Goal: Task Accomplishment & Management: Use online tool/utility

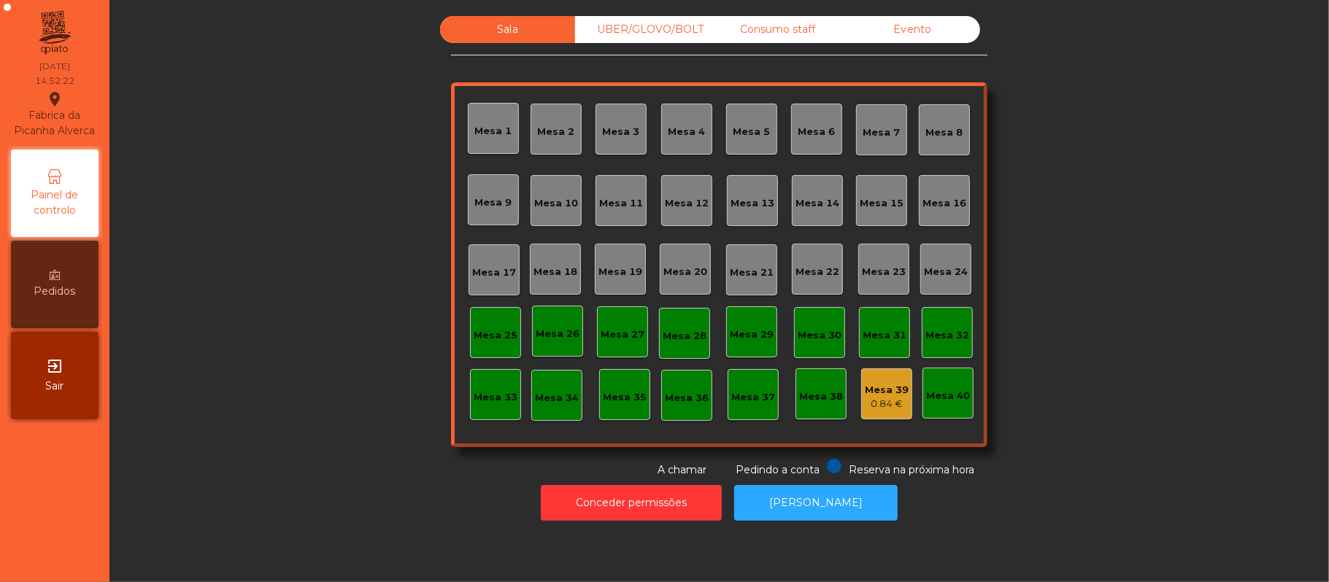
click at [692, 25] on div "UBER/GLOVO/BOLT" at bounding box center [642, 29] width 135 height 27
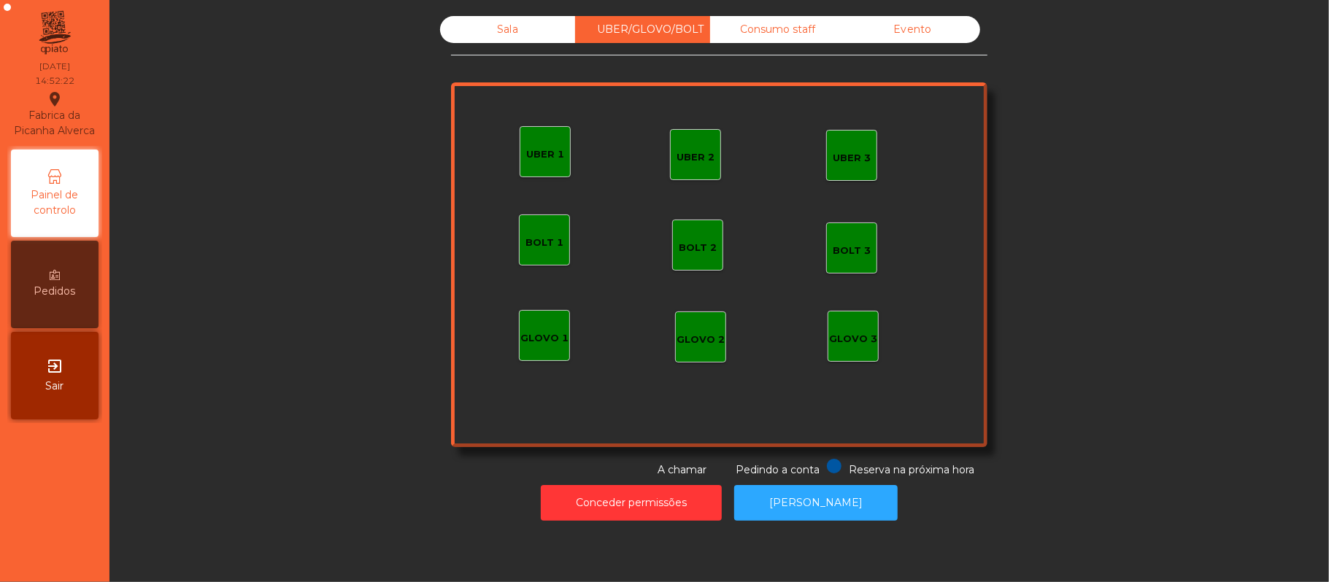
click at [800, 38] on div "Consumo staff" at bounding box center [777, 29] width 135 height 27
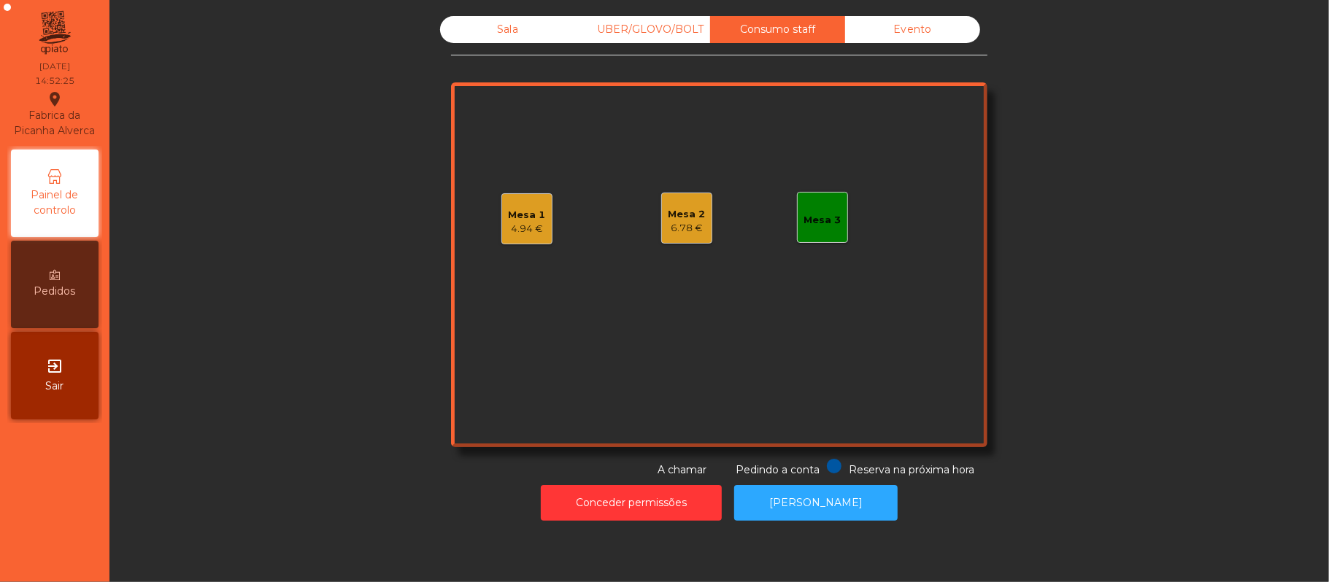
click at [690, 212] on div "Mesa 2" at bounding box center [686, 214] width 37 height 15
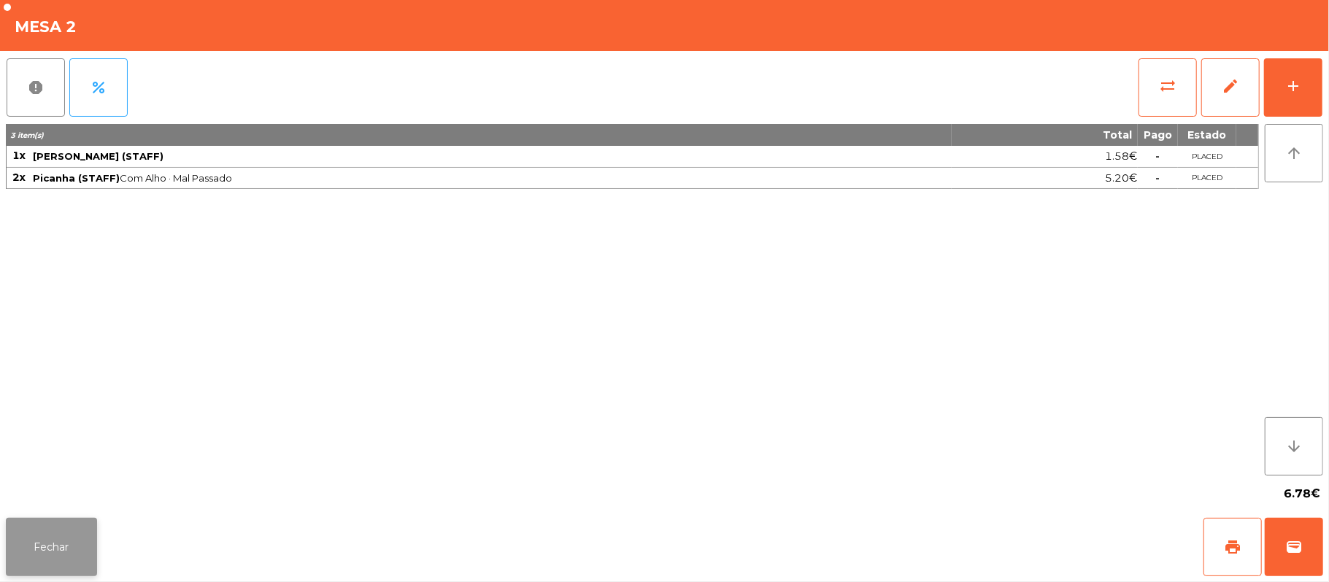
click at [47, 527] on button "Fechar" at bounding box center [51, 547] width 91 height 58
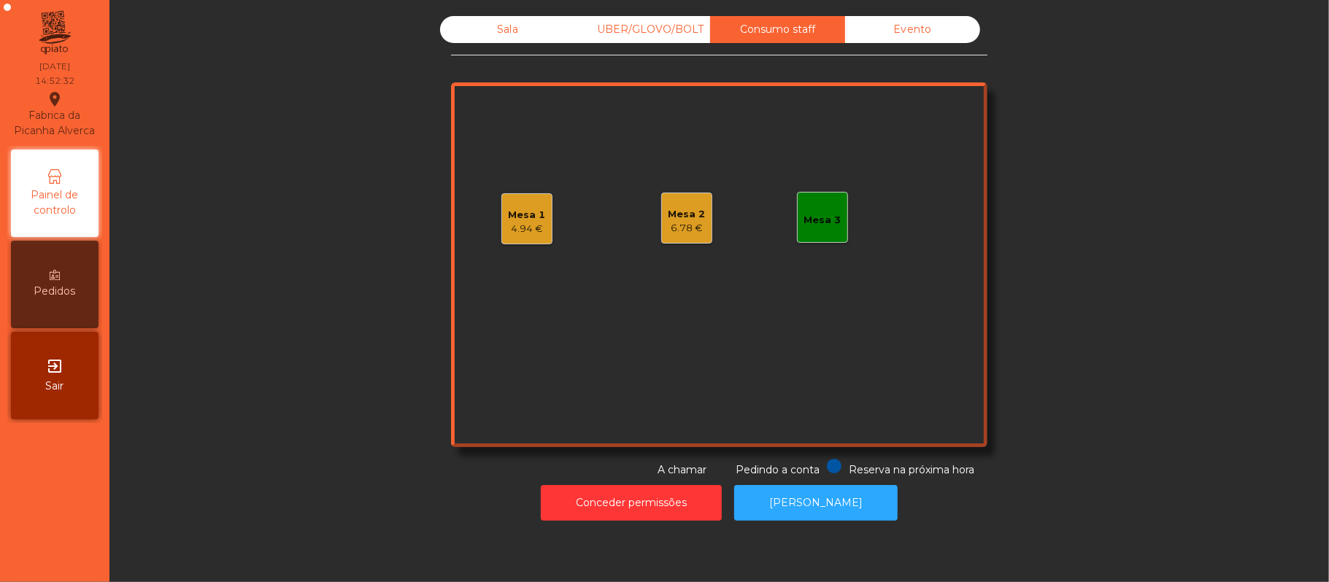
click at [527, 222] on div "4.94 €" at bounding box center [526, 229] width 37 height 15
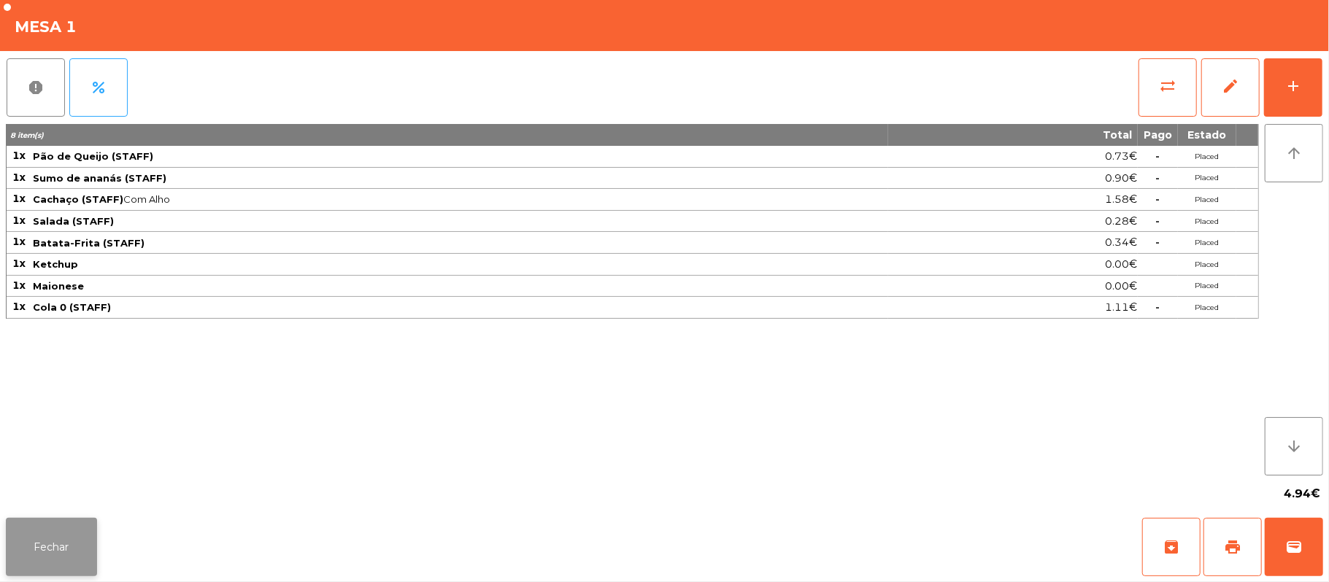
click at [67, 549] on button "Fechar" at bounding box center [51, 547] width 91 height 58
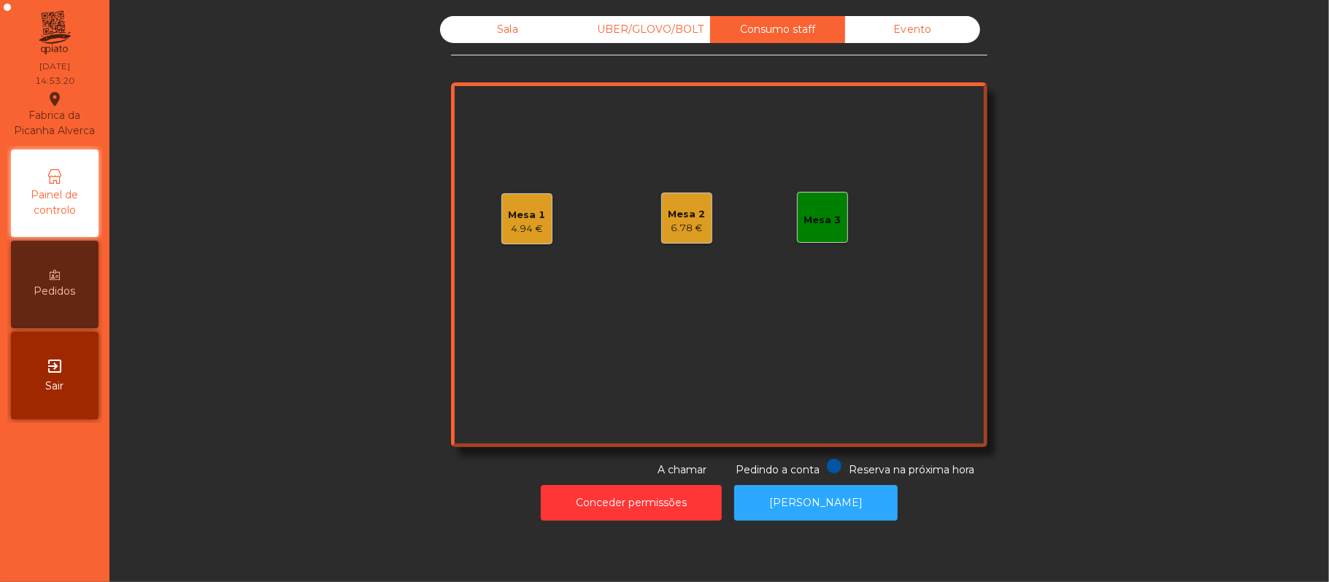
click at [512, 235] on div "4.94 €" at bounding box center [526, 229] width 37 height 15
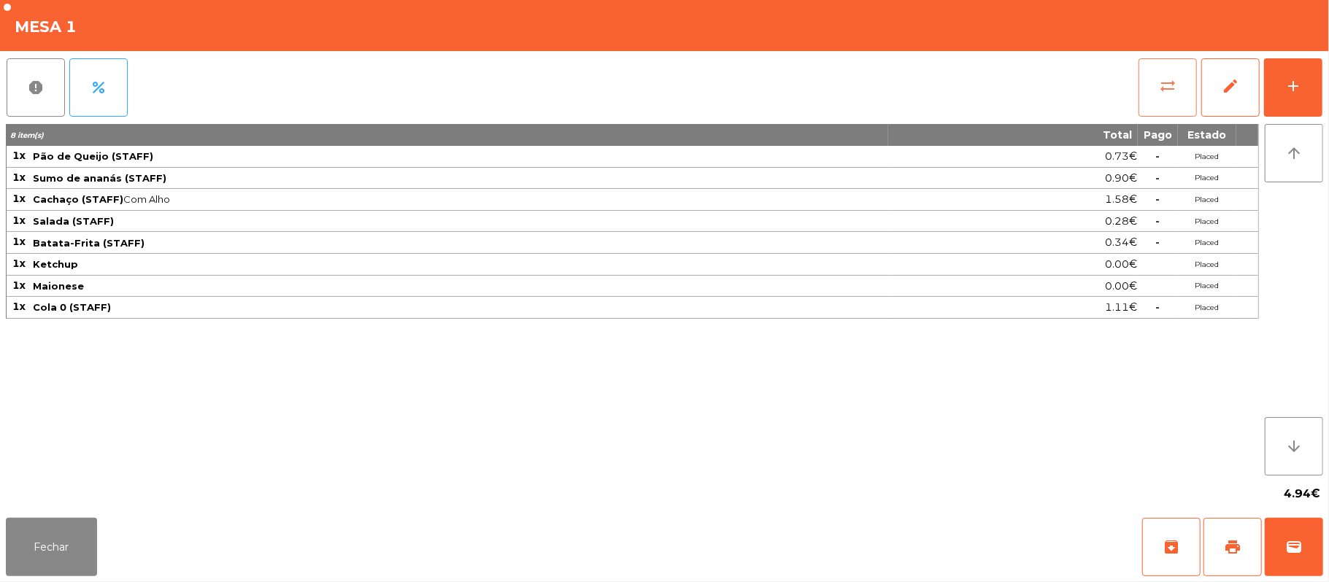
click at [1148, 80] on button "sync_alt" at bounding box center [1167, 87] width 58 height 58
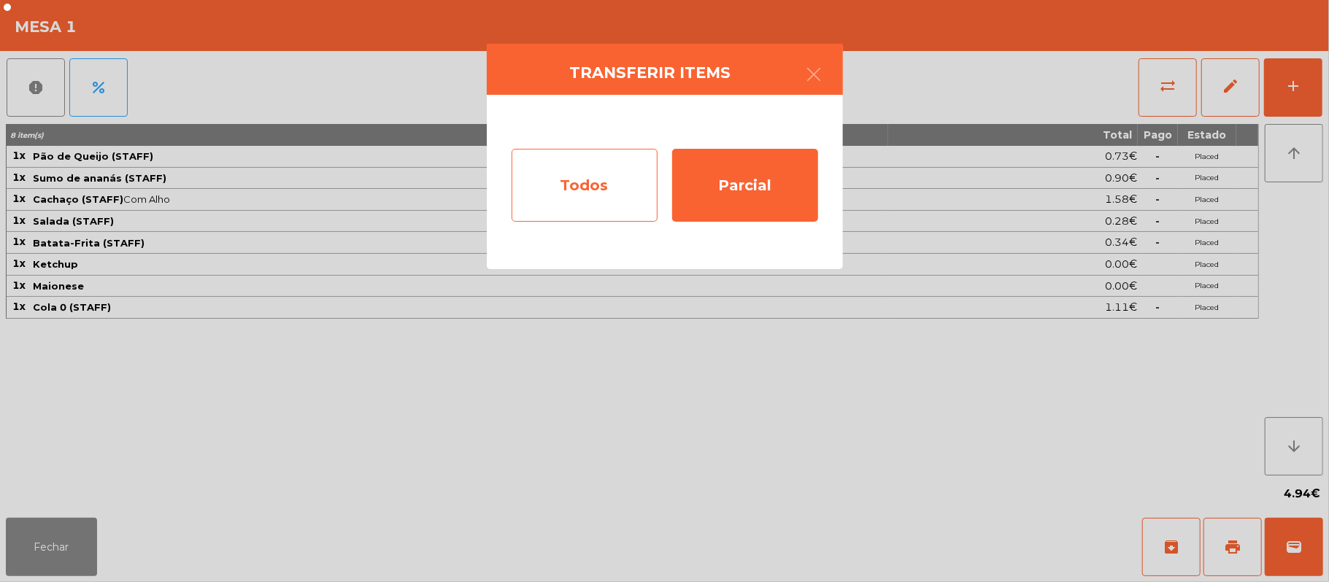
click at [527, 177] on div "Todos" at bounding box center [584, 185] width 146 height 73
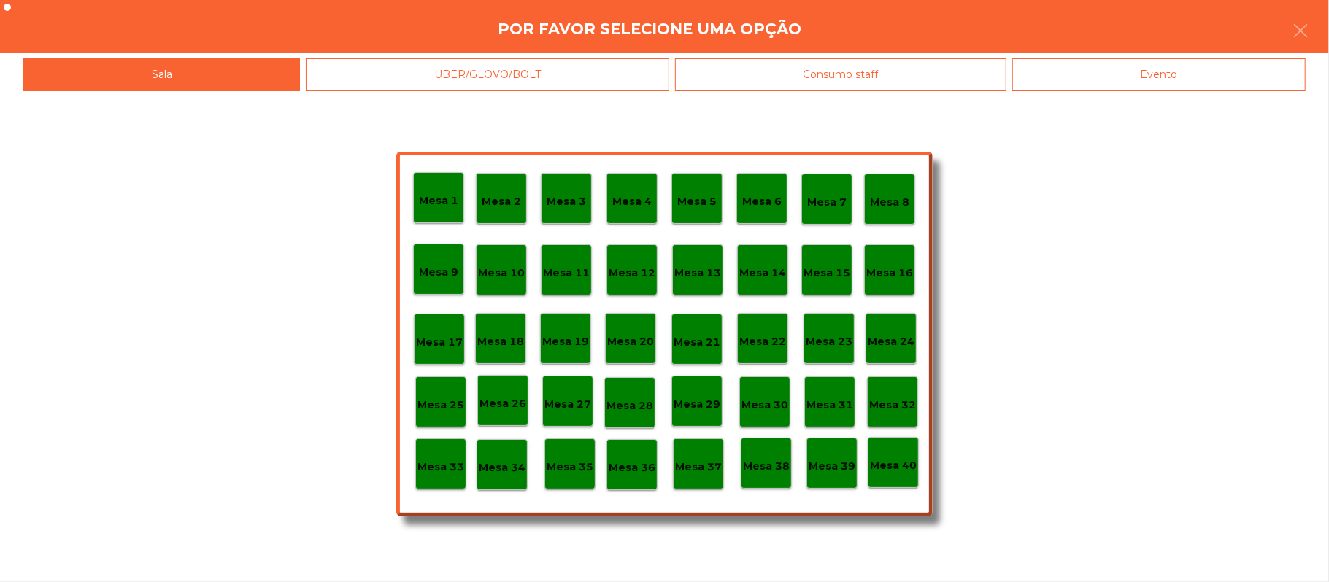
click at [1212, 89] on div "Evento" at bounding box center [1158, 74] width 293 height 33
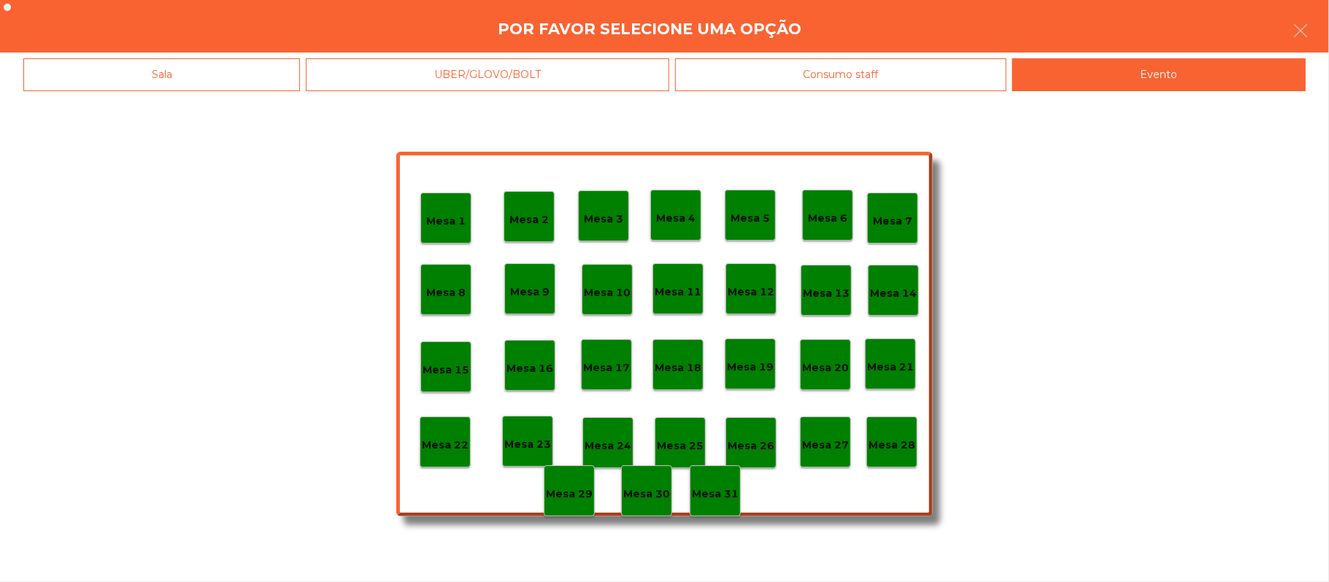
click at [897, 453] on div "Mesa 28" at bounding box center [891, 442] width 51 height 51
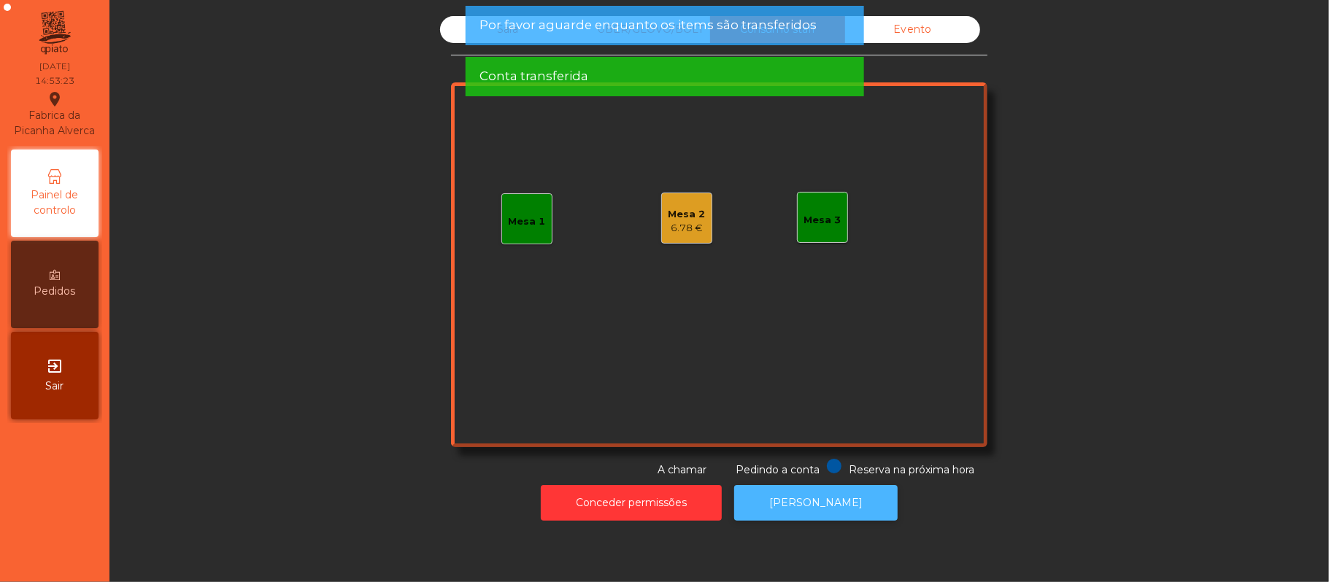
click at [827, 520] on button "[PERSON_NAME]" at bounding box center [815, 503] width 163 height 36
